Goal: Find specific page/section: Find specific page/section

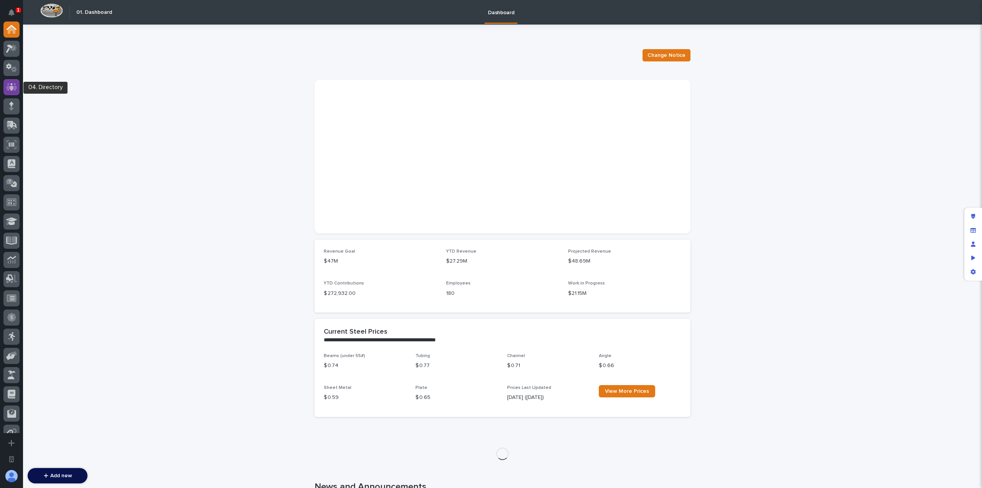
click at [13, 80] on div at bounding box center [11, 87] width 16 height 16
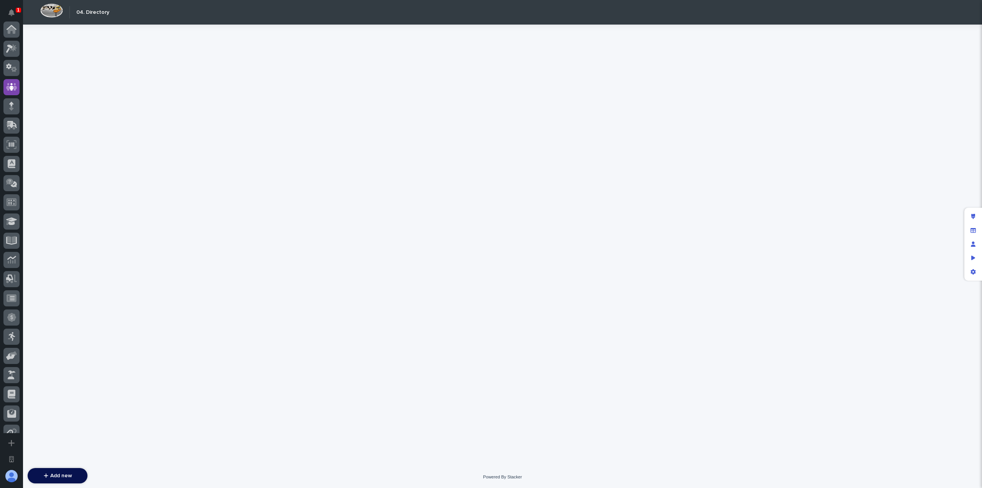
scroll to position [58, 0]
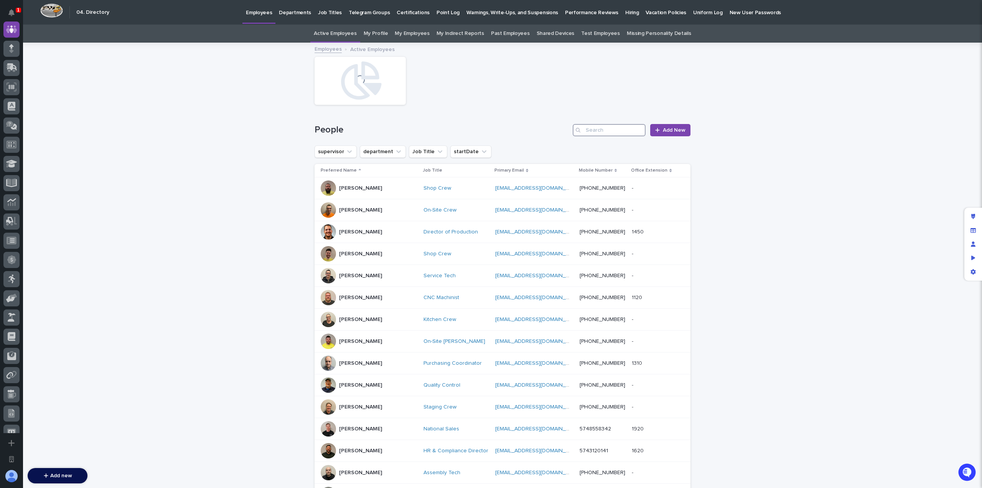
click at [626, 125] on input "Search" at bounding box center [609, 130] width 73 height 12
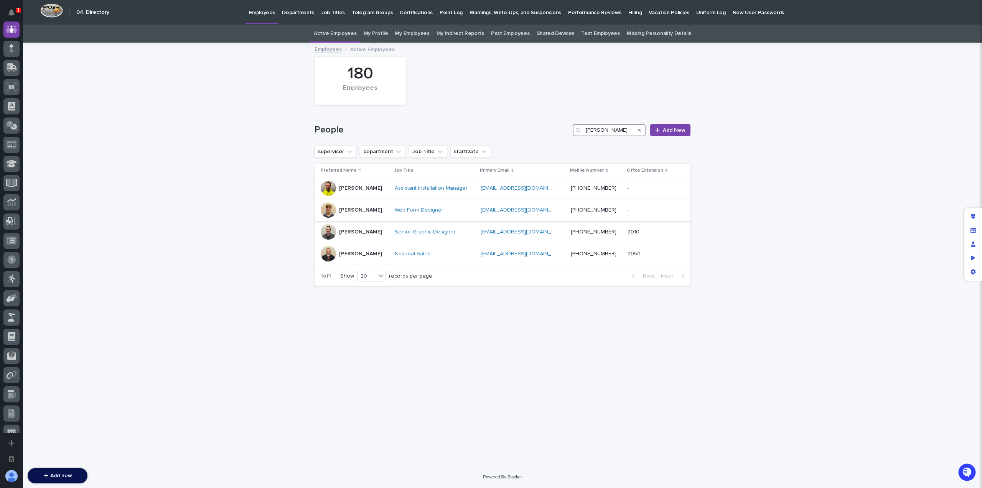
type input "[PERSON_NAME]"
click at [379, 210] on div "[PERSON_NAME]" at bounding box center [355, 209] width 68 height 15
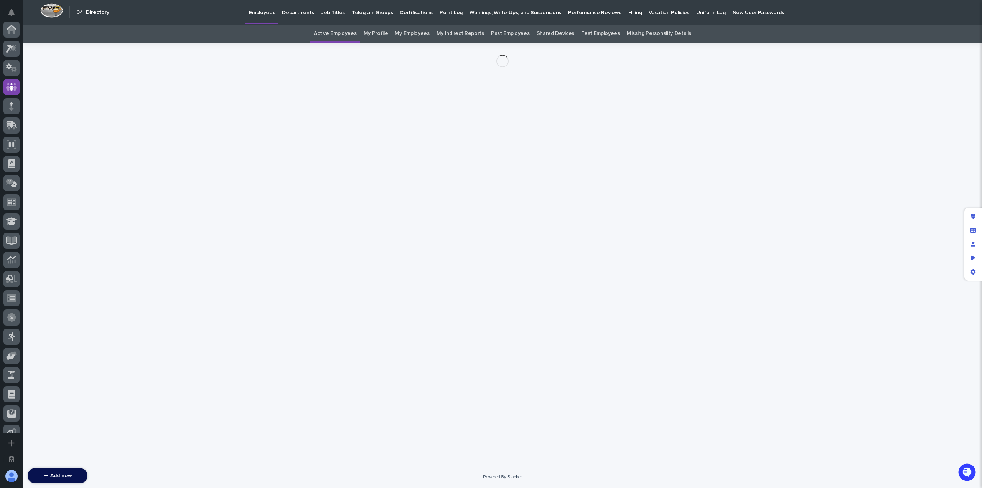
scroll to position [58, 0]
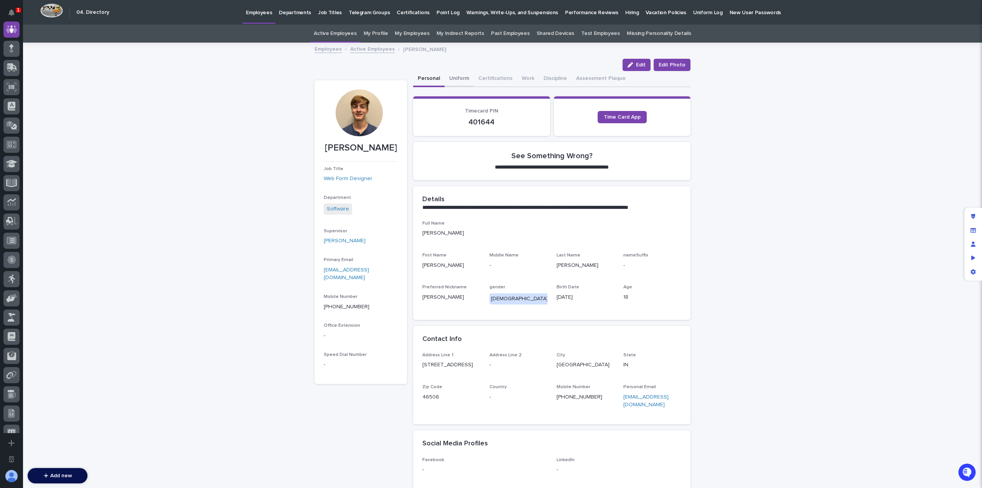
click at [457, 78] on button "Uniform" at bounding box center [459, 79] width 29 height 16
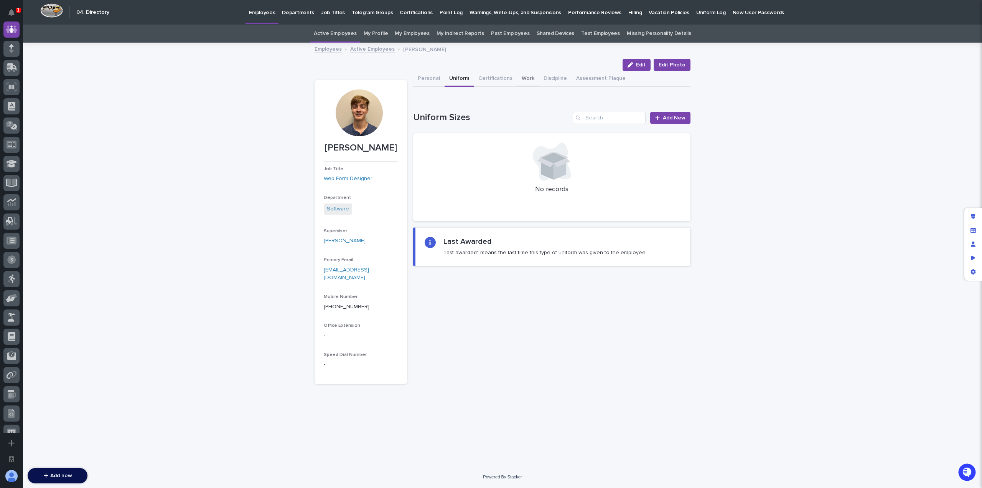
click at [522, 82] on button "Work" at bounding box center [528, 79] width 22 height 16
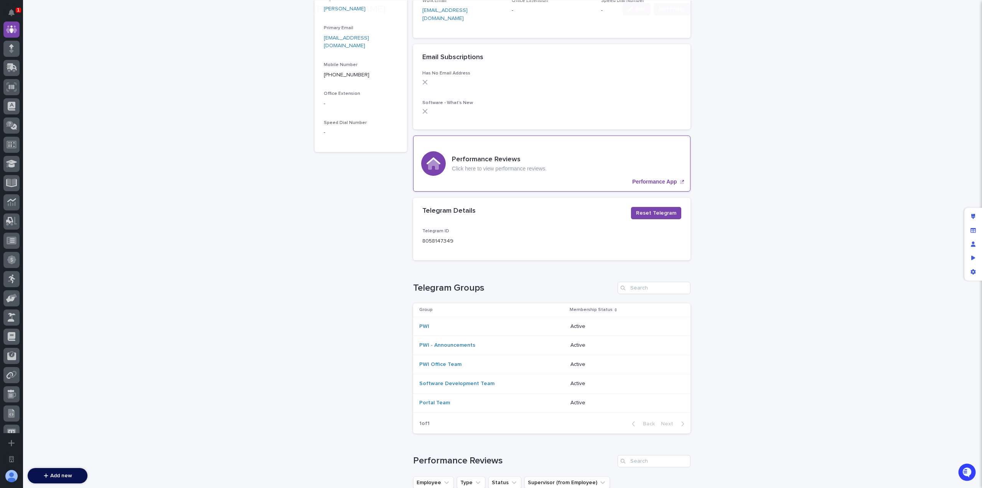
scroll to position [781, 0]
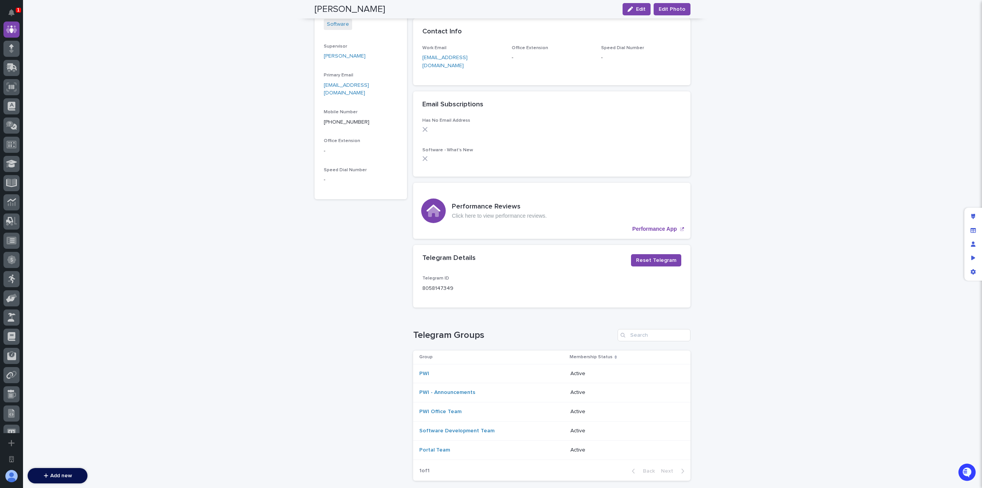
scroll to position [0, 0]
